Goal: Find specific page/section: Find specific page/section

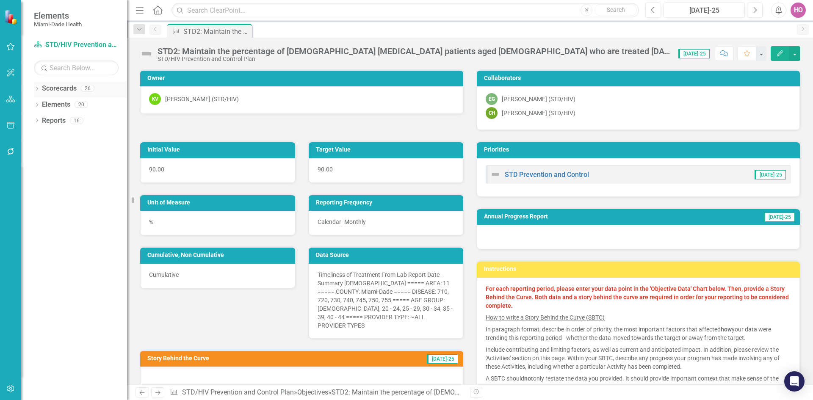
click at [36, 86] on div "Dropdown" at bounding box center [37, 89] width 6 height 7
click at [41, 106] on icon at bounding box center [42, 104] width 2 height 4
click at [81, 139] on link "Programmatic Plans" at bounding box center [91, 137] width 72 height 10
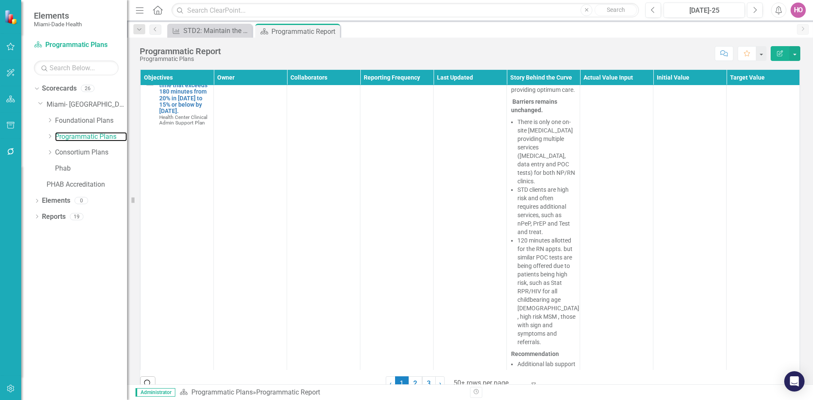
scroll to position [9066, 0]
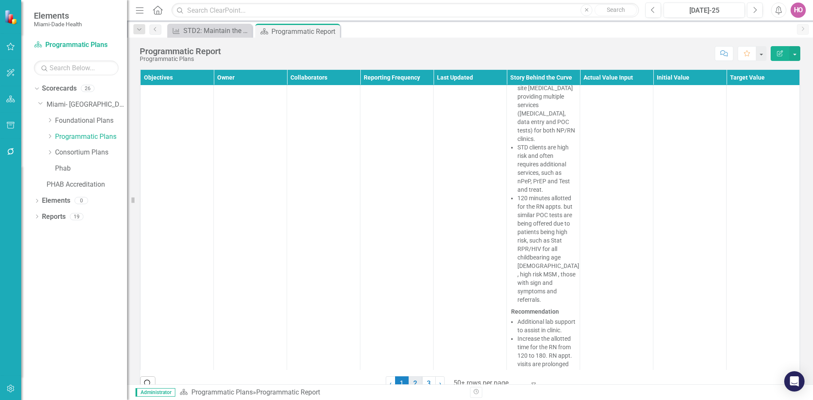
click at [412, 378] on link "2" at bounding box center [416, 384] width 14 height 14
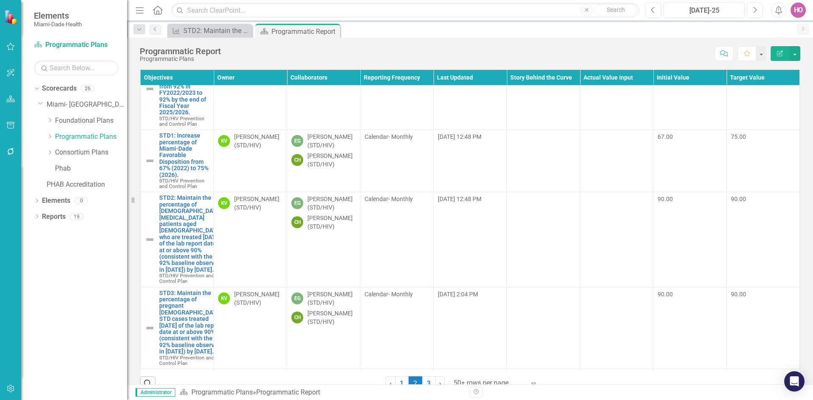
scroll to position [3347, 0]
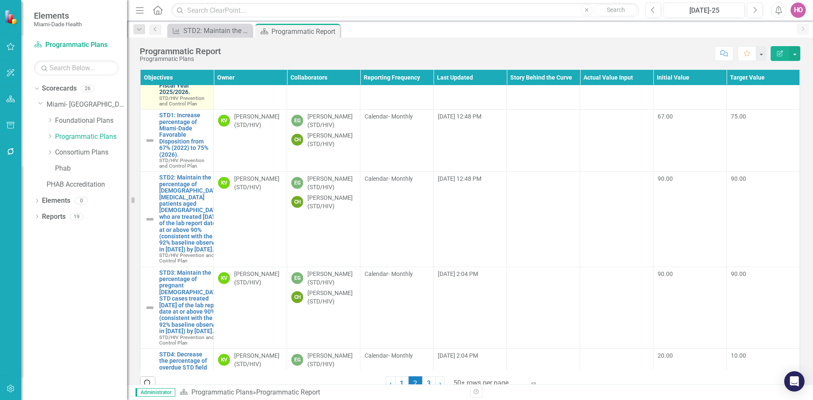
click at [186, 96] on link "ADAP1: Maintain open ADAP Patients with most recent viral load below 200 from 9…" at bounding box center [184, 63] width 50 height 65
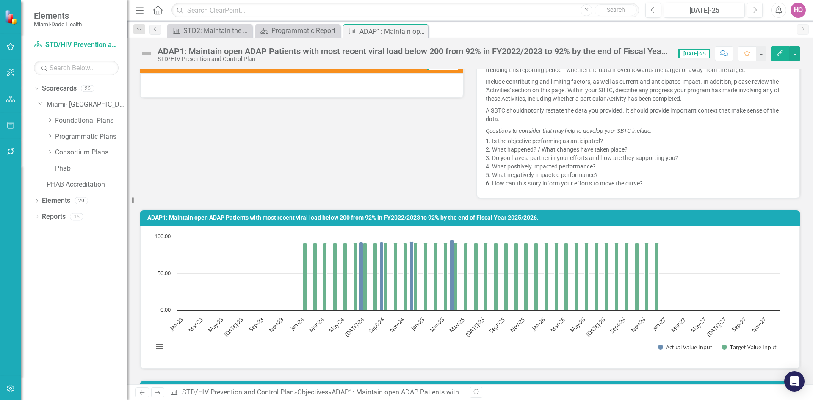
scroll to position [212, 0]
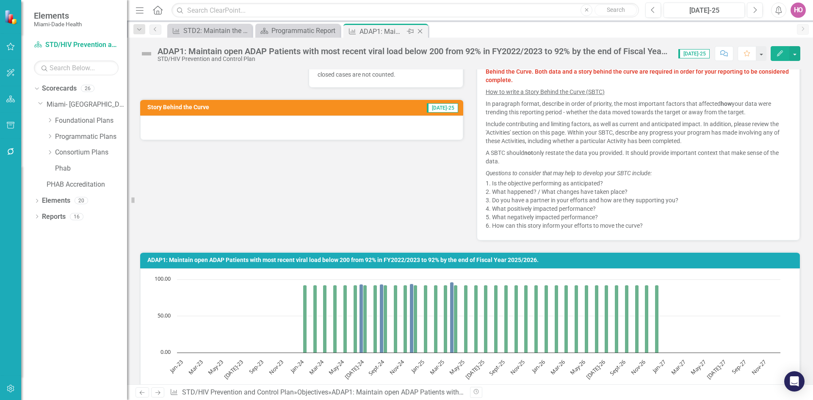
click at [422, 33] on icon "Close" at bounding box center [420, 31] width 8 height 7
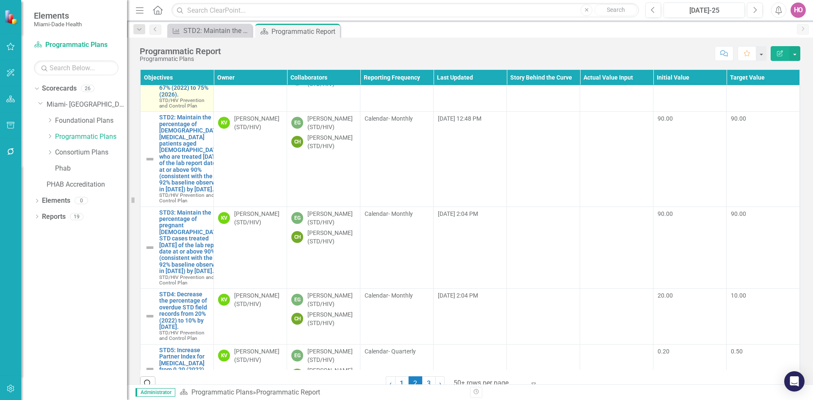
scroll to position [3431, 0]
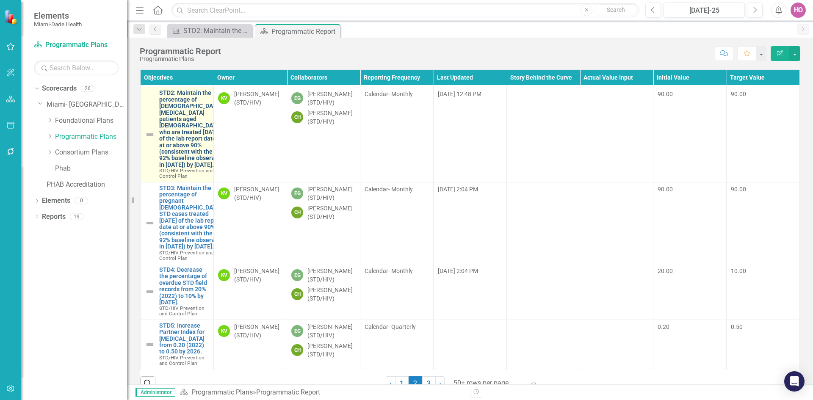
click at [183, 168] on link "STD2: Maintain the percentage of [DEMOGRAPHIC_DATA] [MEDICAL_DATA] patients age…" at bounding box center [190, 129] width 62 height 78
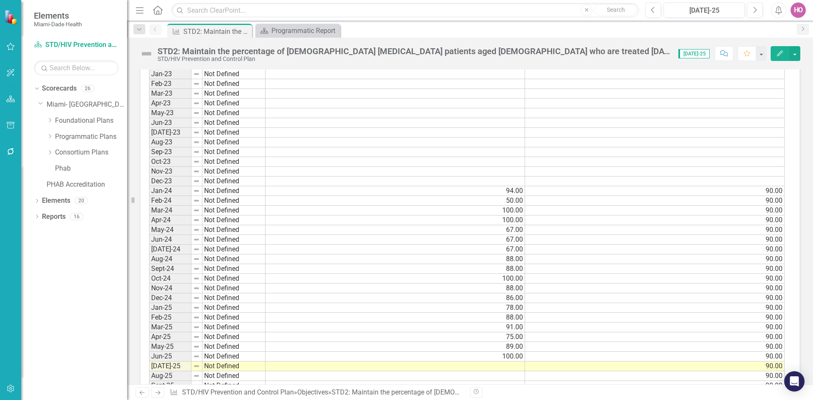
scroll to position [635, 0]
